Goal: Task Accomplishment & Management: Manage account settings

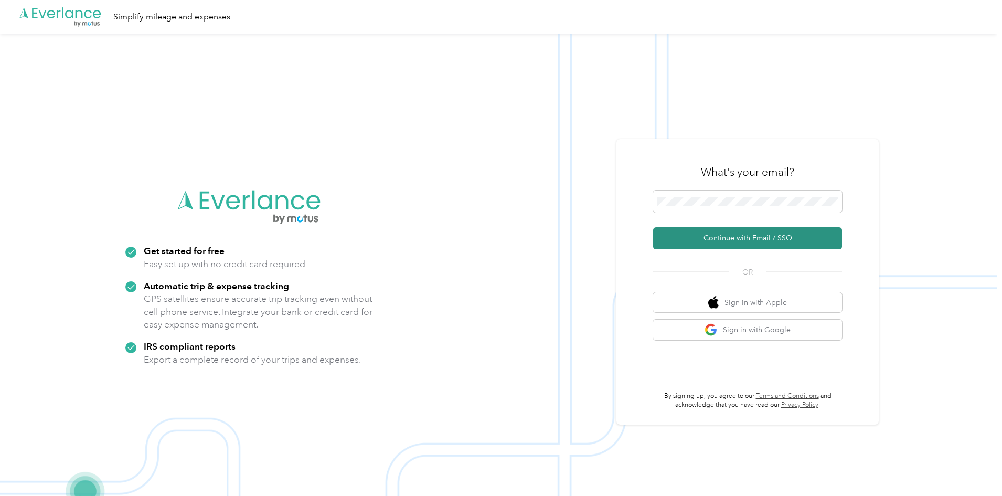
click at [716, 235] on button "Continue with Email / SSO" at bounding box center [747, 238] width 189 height 22
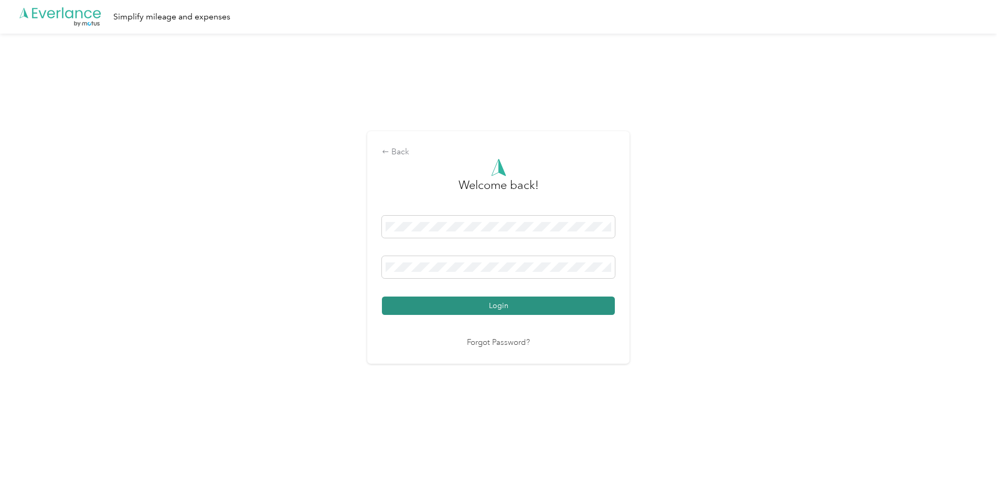
click at [554, 305] on button "Login" at bounding box center [498, 305] width 233 height 18
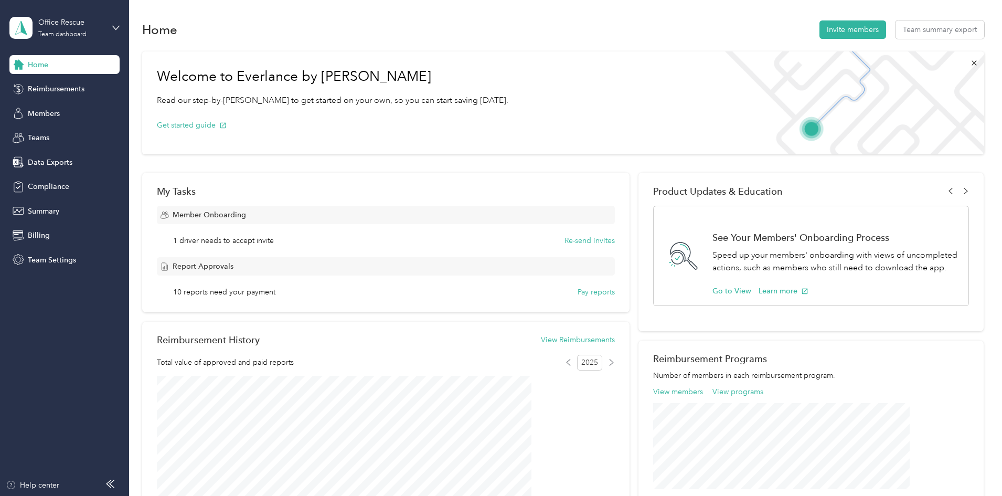
click at [110, 34] on div "Office Rescue Team dashboard" at bounding box center [64, 27] width 110 height 37
click at [72, 105] on div "Personal dashboard" at bounding box center [52, 109] width 66 height 11
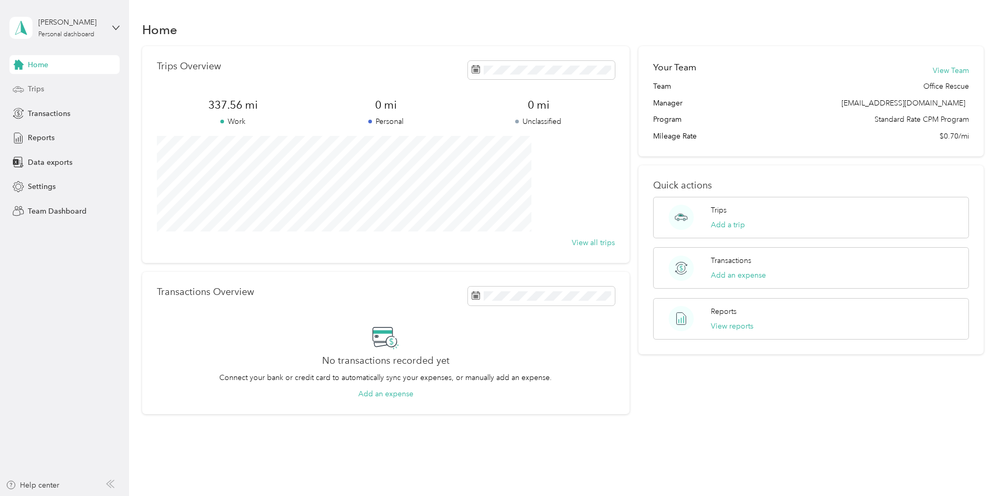
click at [37, 91] on span "Trips" at bounding box center [36, 88] width 16 height 11
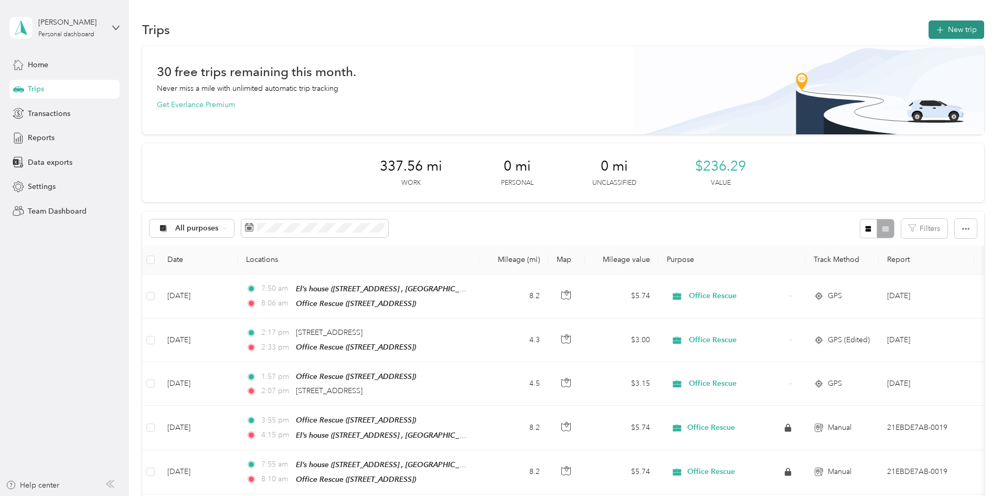
click at [929, 29] on button "New trip" at bounding box center [957, 29] width 56 height 18
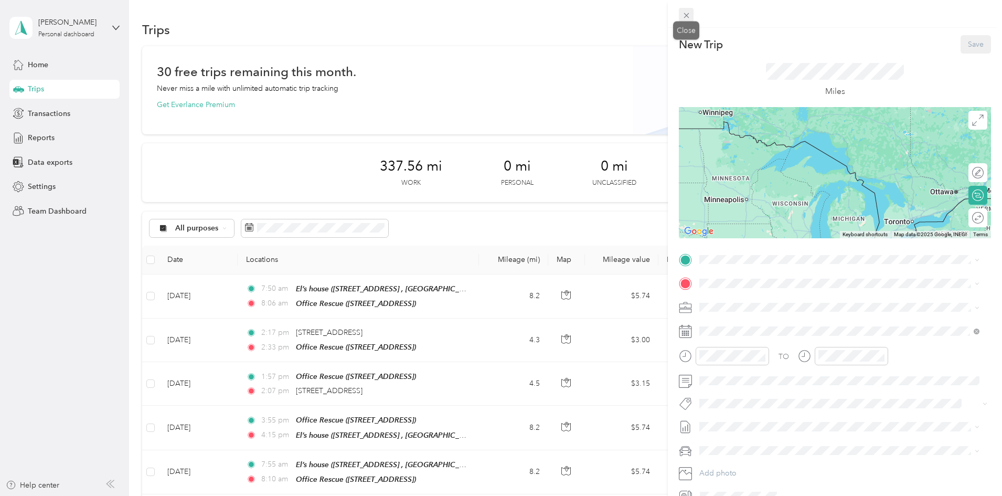
click at [685, 12] on icon at bounding box center [686, 15] width 9 height 9
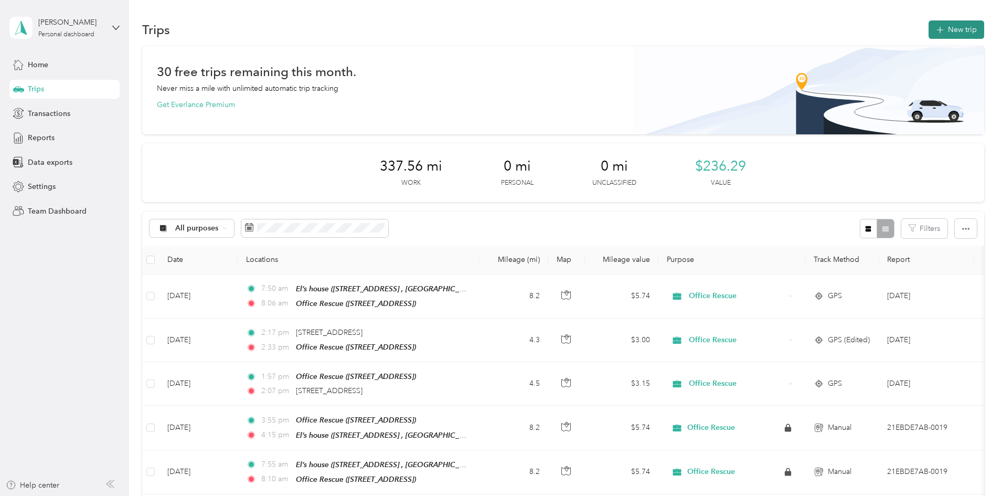
click at [929, 35] on button "New trip" at bounding box center [957, 29] width 56 height 18
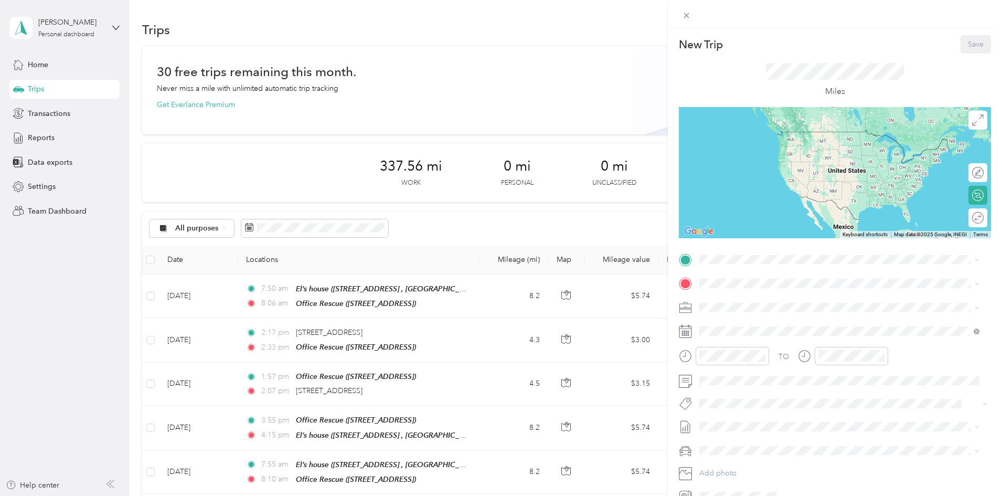
click at [681, 332] on icon at bounding box center [685, 331] width 13 height 13
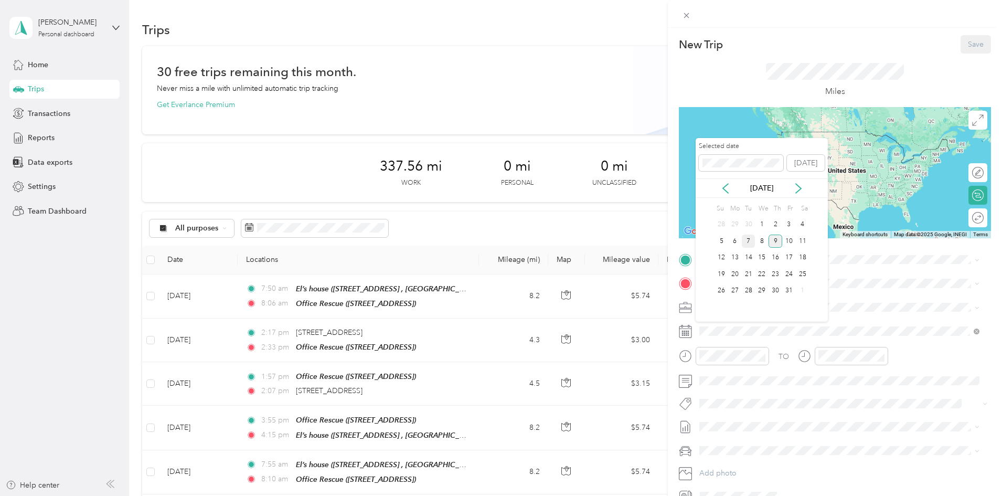
click at [747, 240] on div "7" at bounding box center [749, 241] width 14 height 13
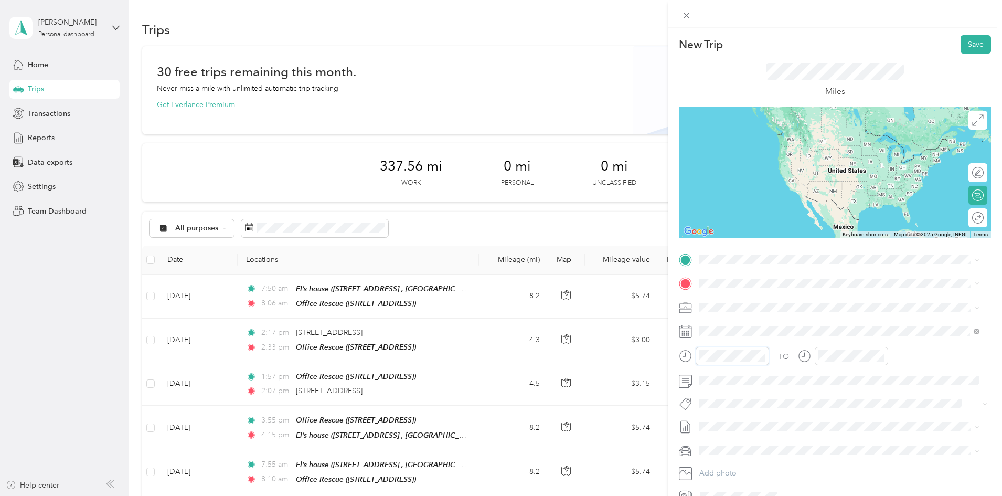
click at [694, 354] on div at bounding box center [724, 356] width 90 height 18
click at [678, 354] on form "New Trip Save This trip cannot be edited because it is either under review, app…" at bounding box center [835, 270] width 334 height 470
click at [711, 256] on div "07" at bounding box center [710, 255] width 25 height 15
click at [744, 292] on div "50" at bounding box center [740, 288] width 25 height 15
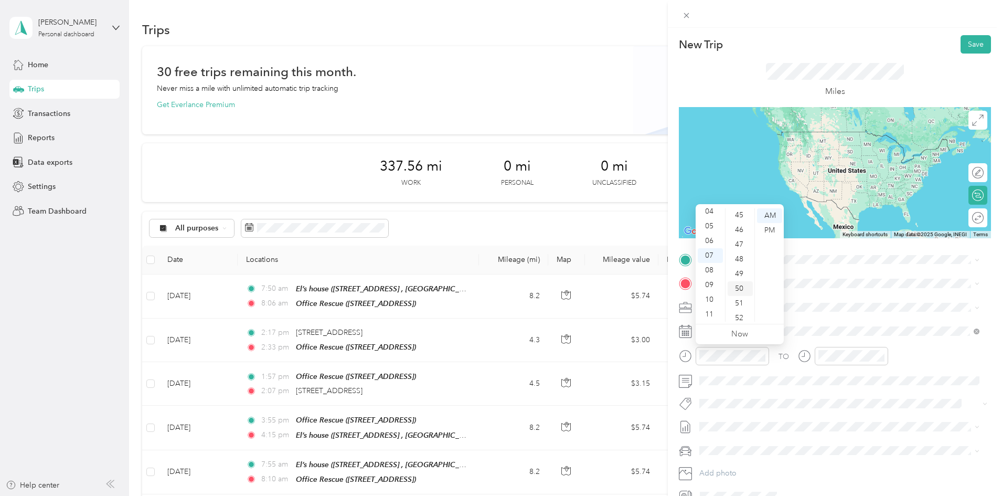
scroll to position [735, 0]
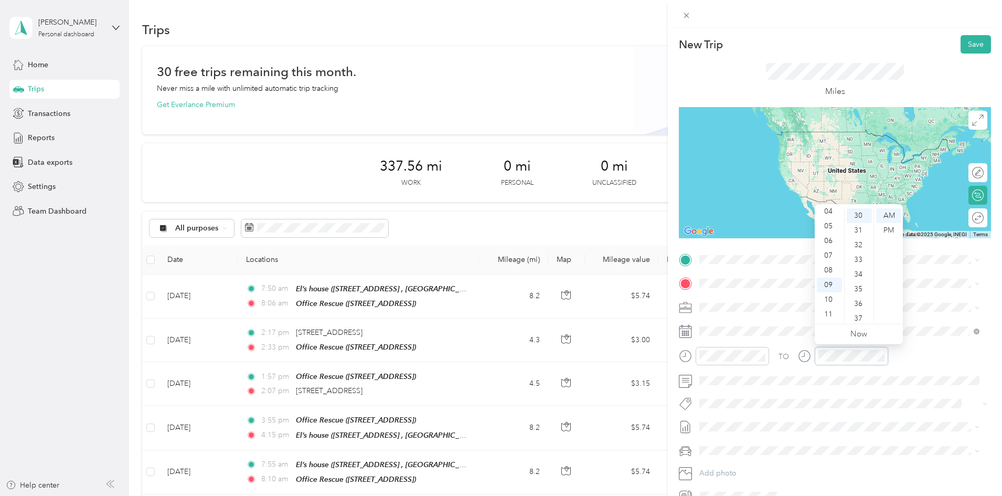
click at [812, 357] on div at bounding box center [843, 356] width 90 height 18
click at [823, 272] on div "08" at bounding box center [829, 270] width 25 height 15
click at [861, 285] on div "05" at bounding box center [859, 289] width 25 height 15
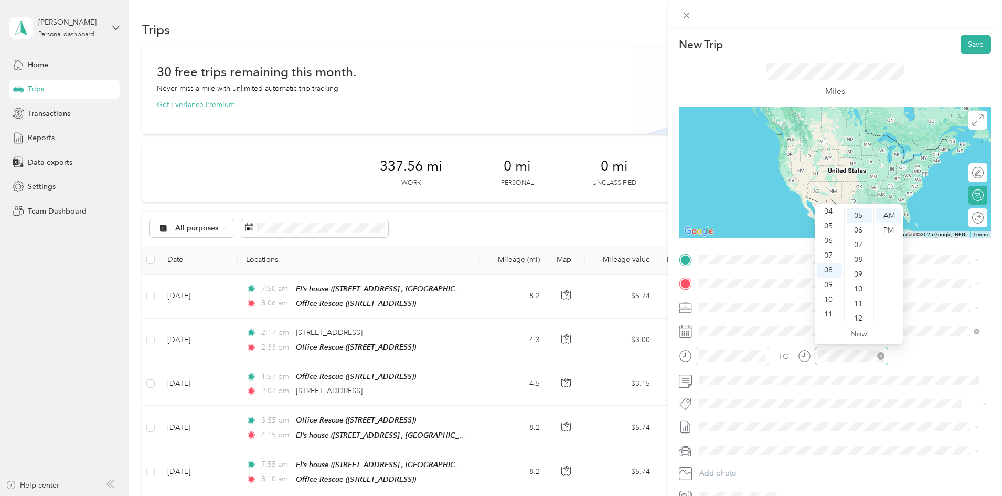
click at [879, 361] on div at bounding box center [851, 356] width 73 height 18
click at [931, 365] on div "TO" at bounding box center [835, 360] width 312 height 26
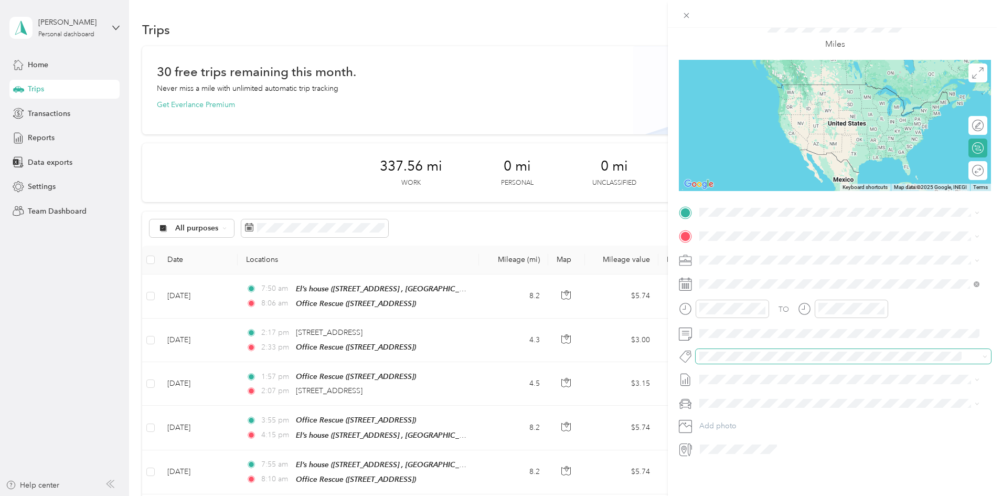
scroll to position [55, 0]
click at [827, 467] on div "New Trip Save This trip cannot be edited because it is either under review, app…" at bounding box center [835, 276] width 334 height 496
click at [766, 260] on div "El’s house [STREET_ADDRESS]" at bounding box center [752, 252] width 67 height 22
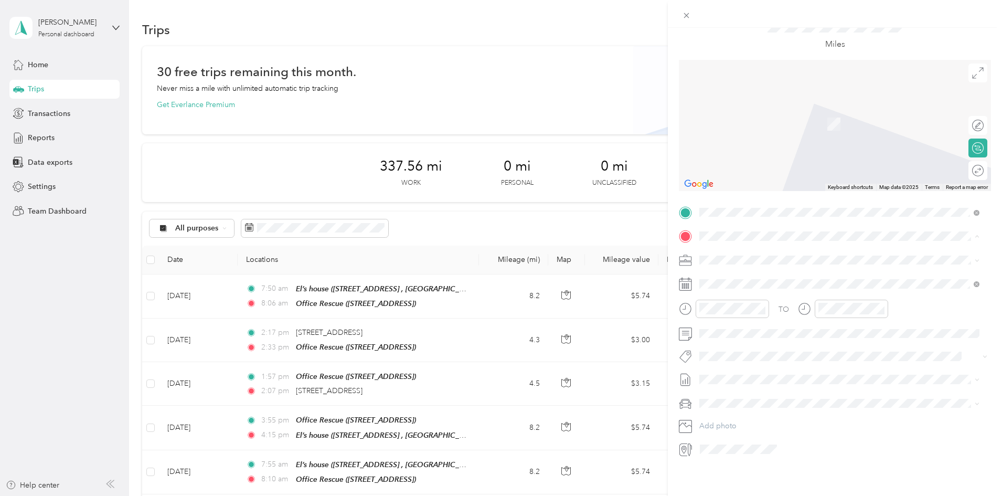
click at [768, 282] on div "Office Rescue [STREET_ADDRESS]" at bounding box center [752, 276] width 67 height 22
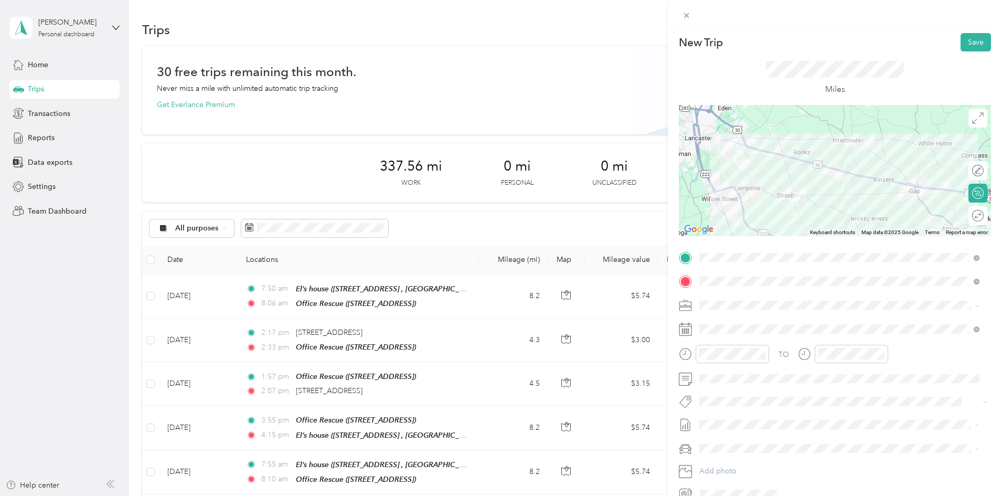
scroll to position [0, 0]
click at [973, 44] on button "Save" at bounding box center [976, 44] width 30 height 18
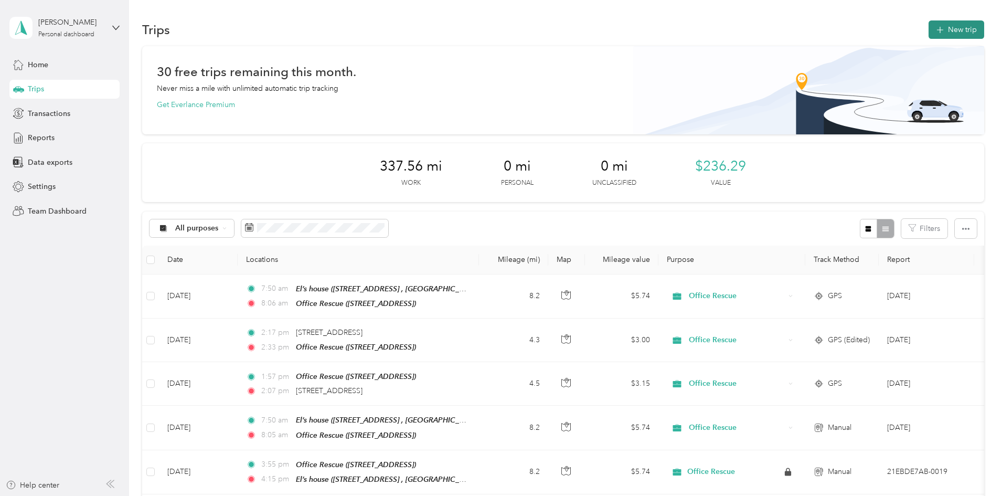
click at [929, 30] on button "New trip" at bounding box center [957, 29] width 56 height 18
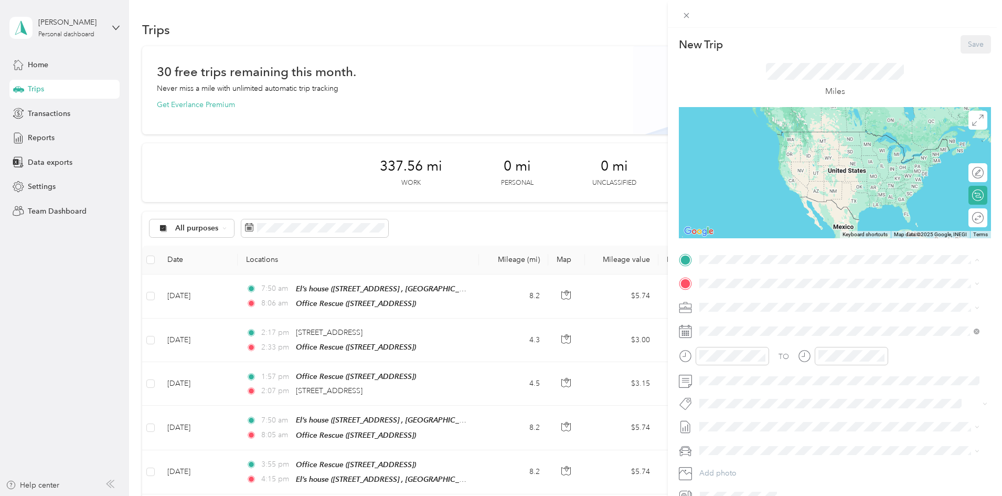
click at [751, 352] on div "El’s house [STREET_ADDRESS]" at bounding box center [752, 340] width 67 height 22
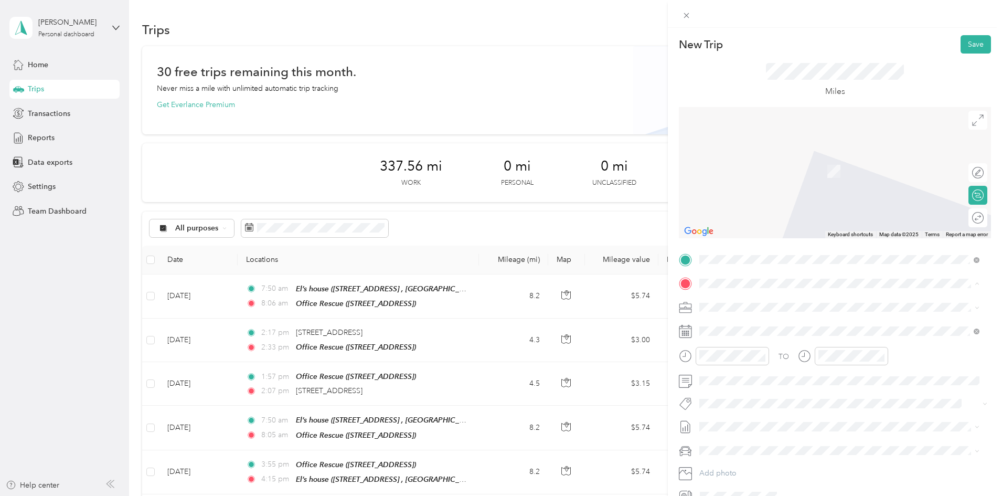
click at [748, 327] on div "Office Rescue [STREET_ADDRESS]" at bounding box center [752, 331] width 67 height 22
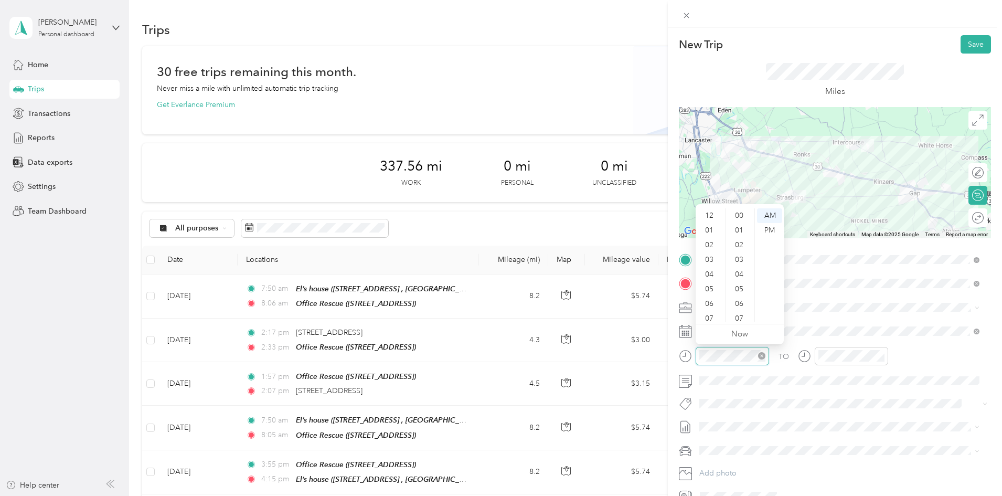
scroll to position [63, 0]
click at [710, 256] on div "07" at bounding box center [710, 255] width 25 height 15
click at [741, 297] on div "55" at bounding box center [740, 298] width 25 height 15
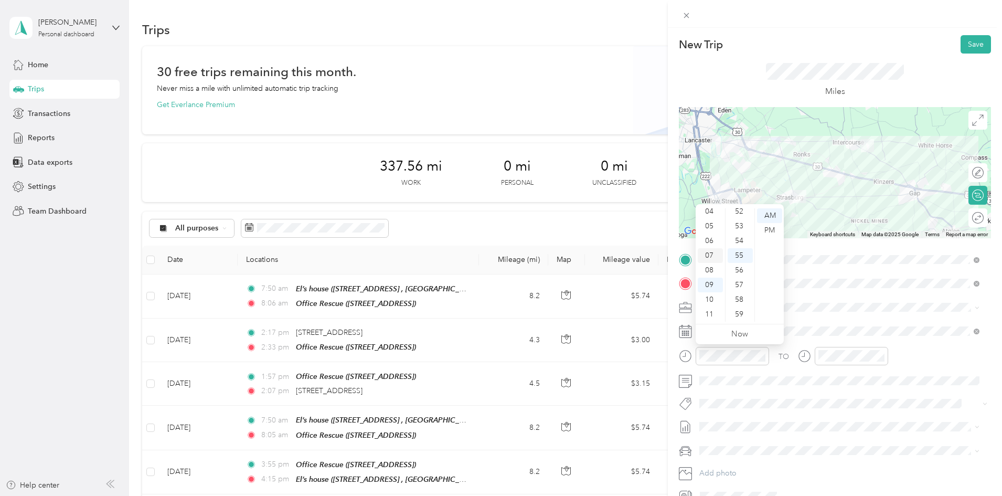
click at [710, 261] on div "07" at bounding box center [710, 255] width 25 height 15
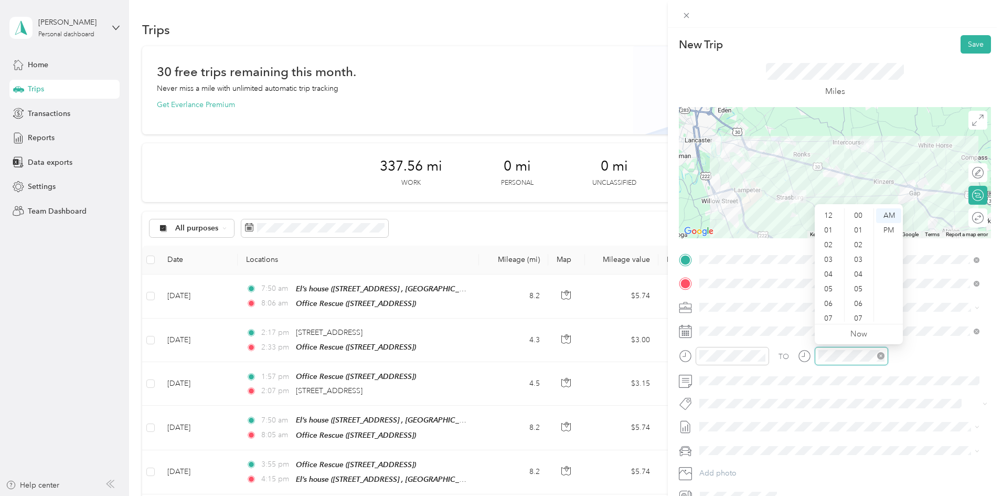
scroll to position [63, 0]
click at [799, 360] on div at bounding box center [843, 356] width 90 height 18
click at [825, 272] on div "08" at bounding box center [829, 270] width 25 height 15
click at [859, 230] on div "10" at bounding box center [859, 228] width 25 height 15
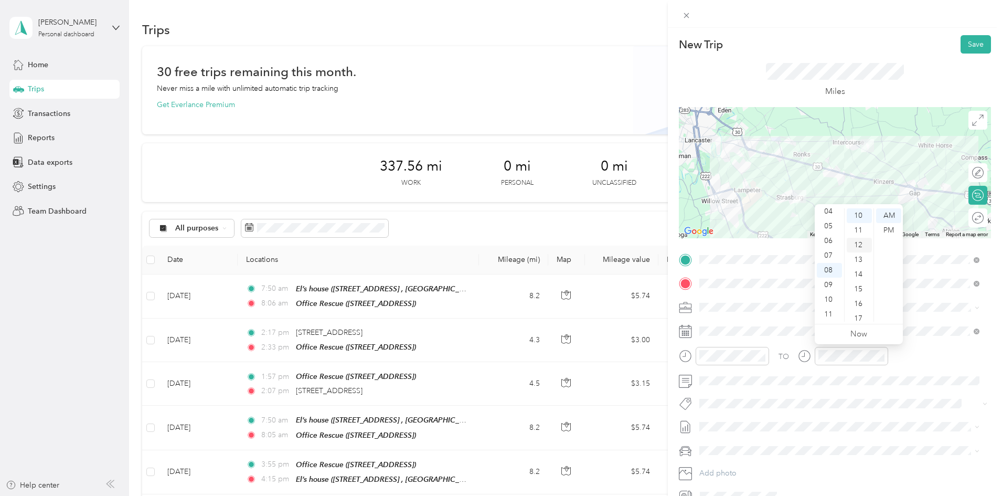
scroll to position [147, 0]
click at [858, 363] on div at bounding box center [851, 356] width 73 height 18
click at [936, 363] on div "TO" at bounding box center [835, 360] width 312 height 26
click at [672, 386] on form "New Trip Save This trip cannot be edited because it is either under review, app…" at bounding box center [835, 270] width 334 height 470
click at [965, 41] on button "Save" at bounding box center [976, 44] width 30 height 18
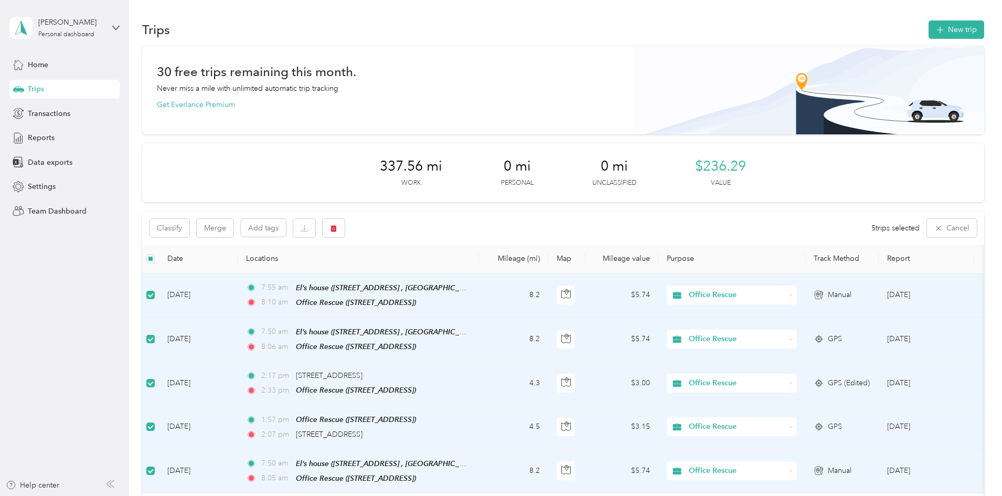
scroll to position [157, 0]
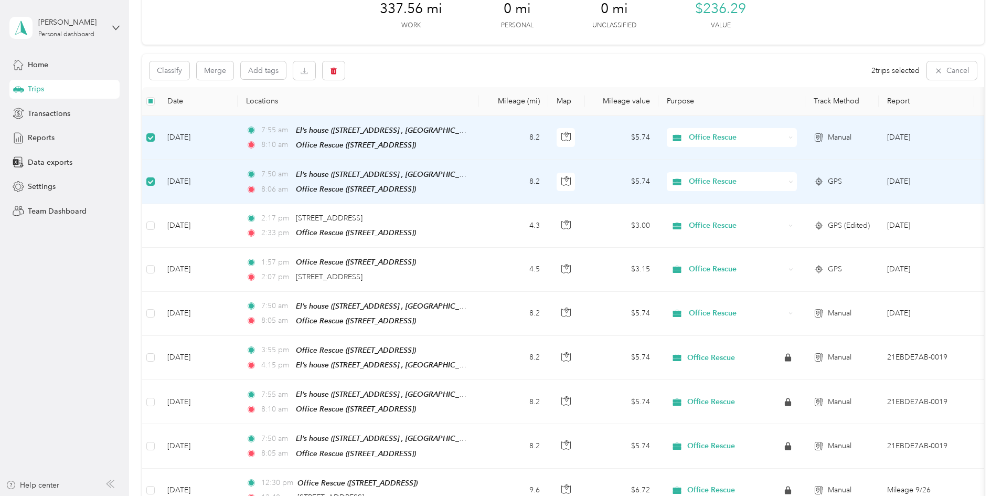
click at [159, 183] on td at bounding box center [150, 182] width 17 height 44
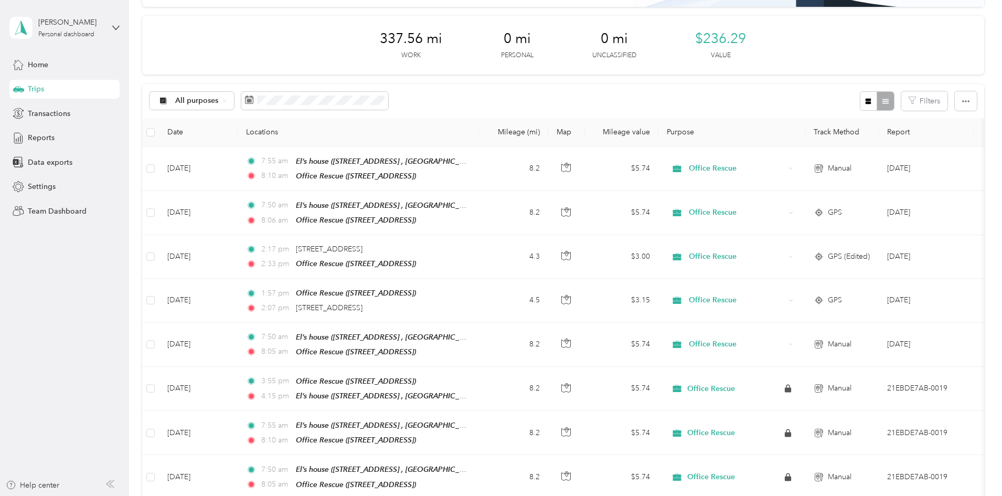
scroll to position [105, 0]
